Goal: Task Accomplishment & Management: Manage account settings

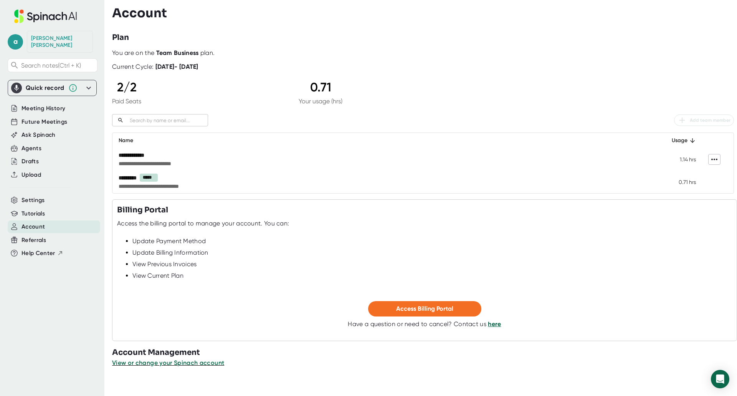
click at [711, 160] on icon at bounding box center [714, 160] width 6 height 2
click at [708, 160] on div at bounding box center [368, 198] width 737 height 396
click at [51, 117] on span "Future Meetings" at bounding box center [44, 121] width 46 height 9
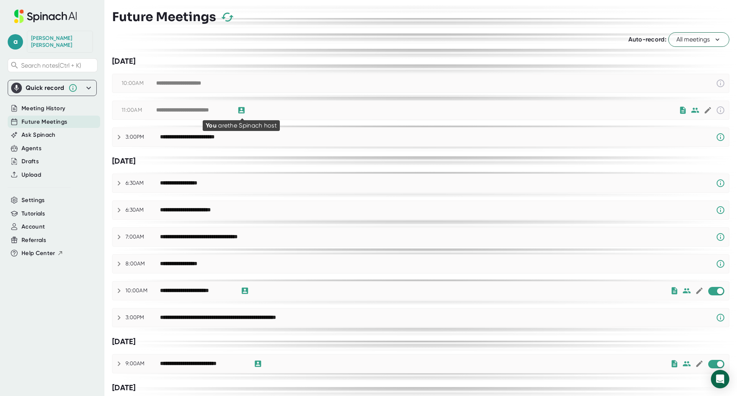
click at [241, 109] on icon at bounding box center [241, 110] width 8 height 8
